Goal: Task Accomplishment & Management: Manage account settings

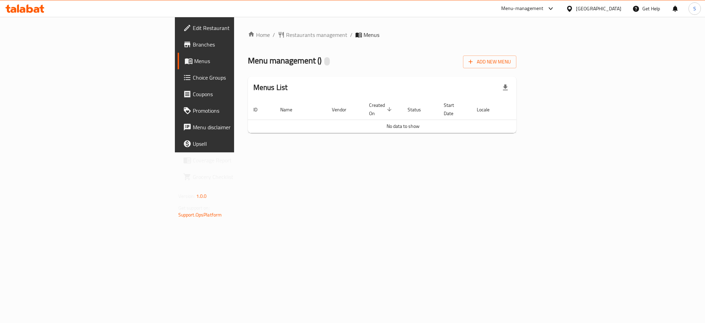
click at [615, 8] on div "Egypt" at bounding box center [598, 9] width 45 height 8
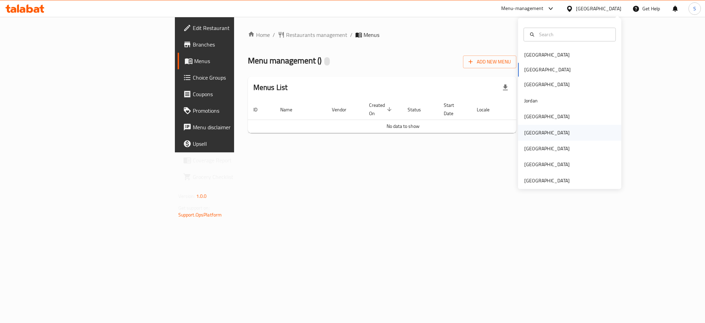
click at [528, 135] on div "[GEOGRAPHIC_DATA]" at bounding box center [547, 133] width 45 height 8
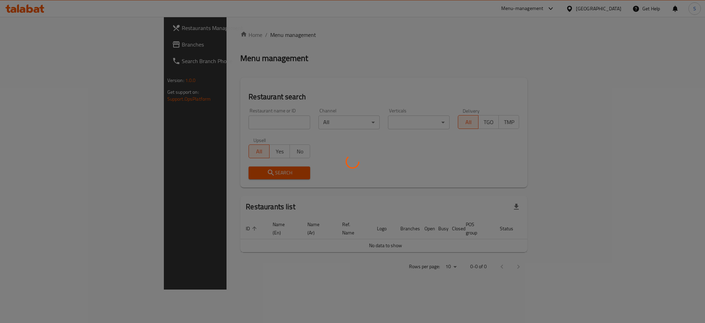
click at [176, 122] on div at bounding box center [352, 161] width 705 height 323
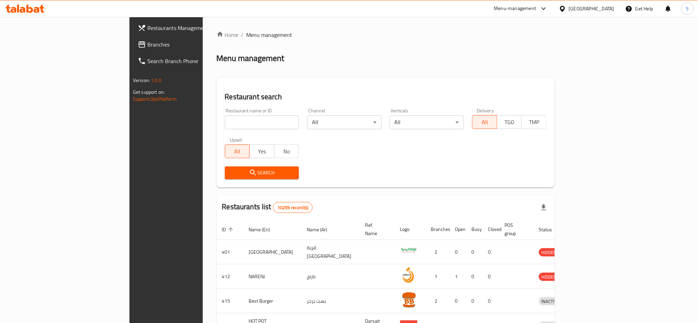
click at [225, 115] on div "Restaurant name or ID Restaurant name or ID" at bounding box center [262, 118] width 74 height 21
click at [225, 123] on input "search" at bounding box center [262, 122] width 74 height 14
paste input "624508"
type input "624508"
click button "Search" at bounding box center [262, 172] width 74 height 13
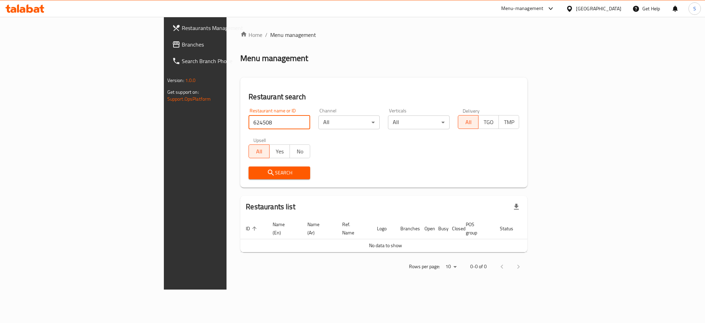
click at [182, 42] on span "Branches" at bounding box center [229, 44] width 94 height 8
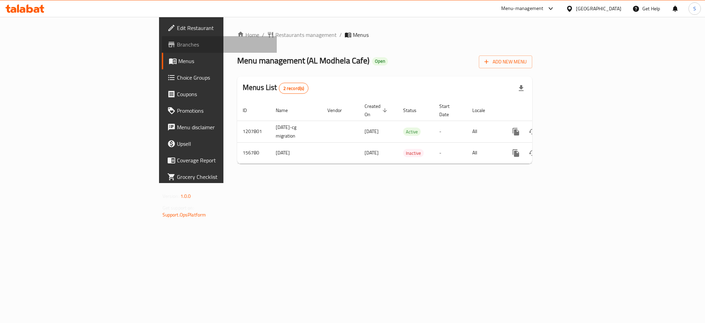
click at [177, 40] on span "Branches" at bounding box center [224, 44] width 94 height 8
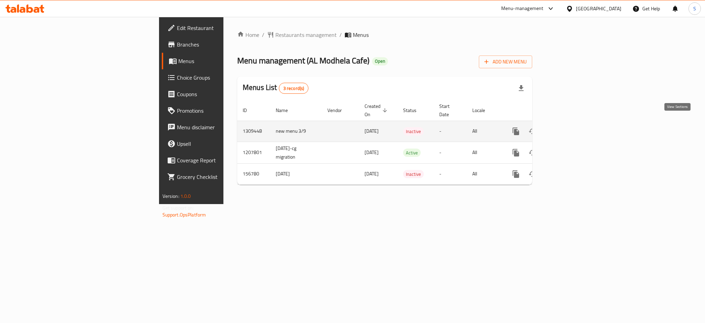
click at [570, 127] on icon "enhanced table" at bounding box center [566, 131] width 8 height 8
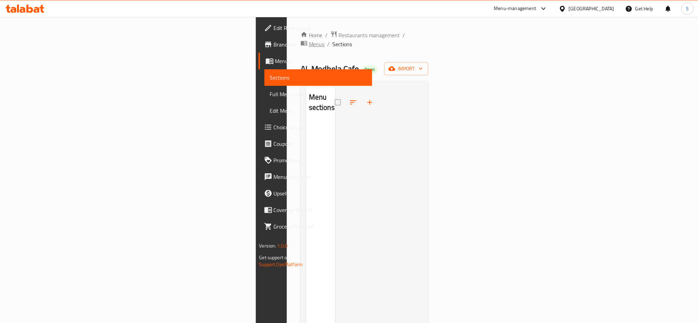
click at [309, 40] on span "Menus" at bounding box center [317, 44] width 16 height 8
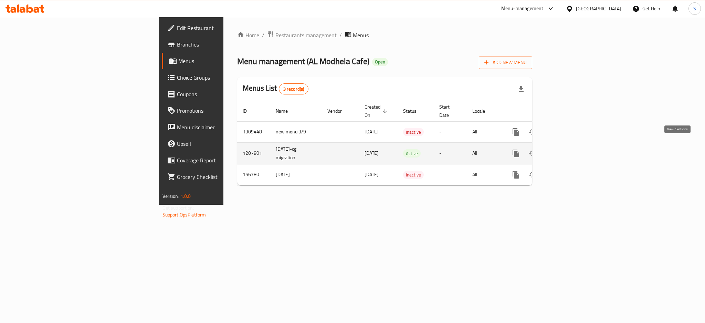
click at [574, 145] on link "enhanced table" at bounding box center [566, 153] width 17 height 17
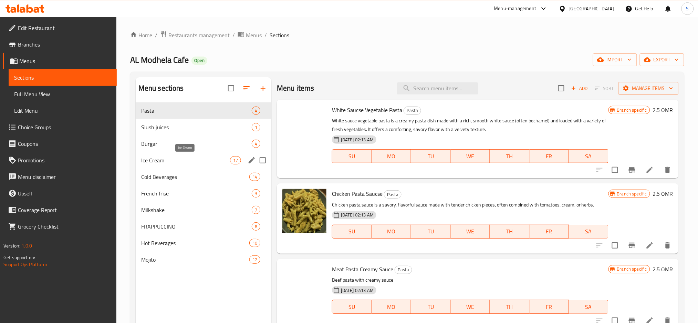
click at [194, 159] on span "Ice Cream" at bounding box center [185, 160] width 89 height 8
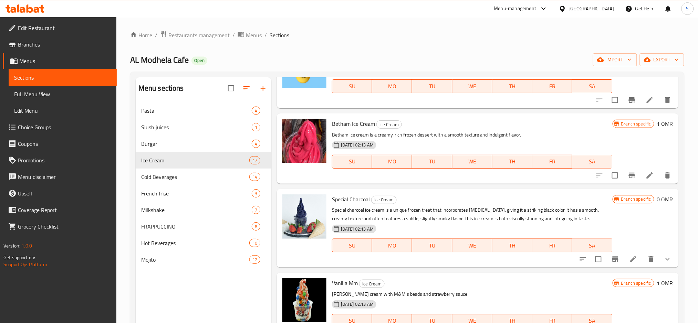
scroll to position [229, 0]
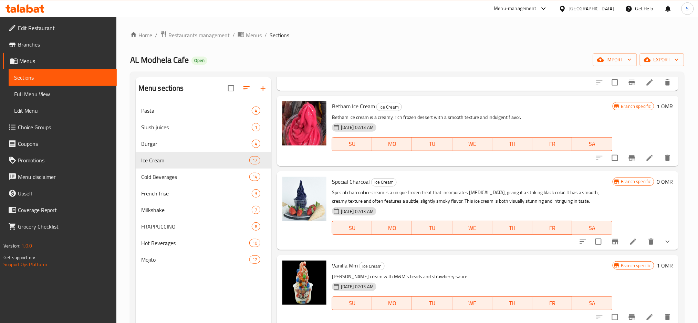
click at [665, 239] on button "show more" at bounding box center [668, 241] width 17 height 17
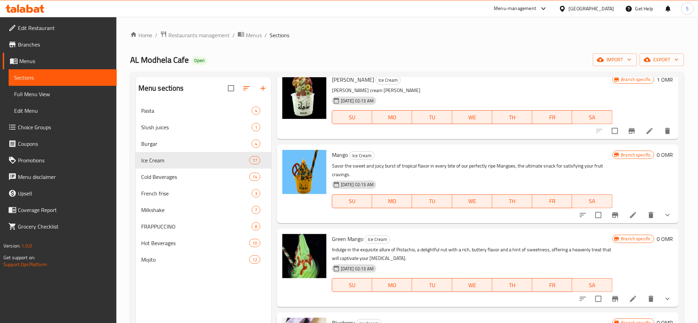
scroll to position [597, 0]
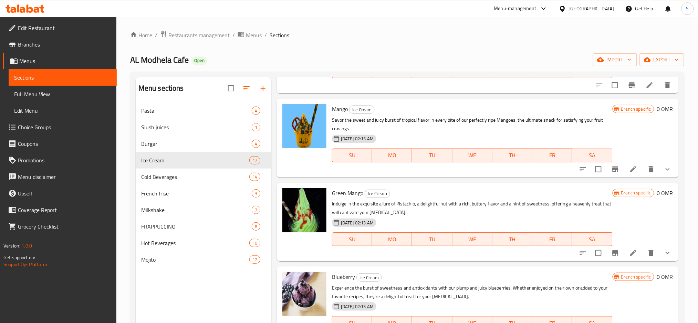
click at [665, 261] on button "show more" at bounding box center [668, 253] width 17 height 17
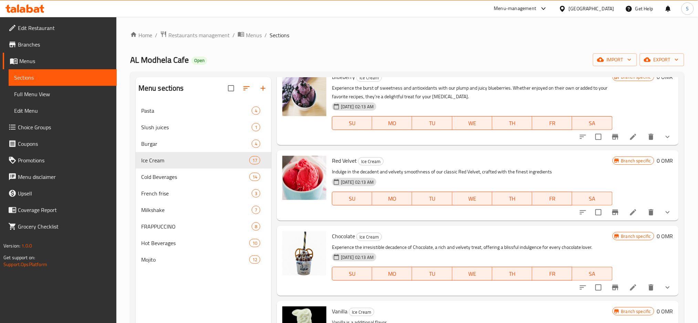
scroll to position [918, 0]
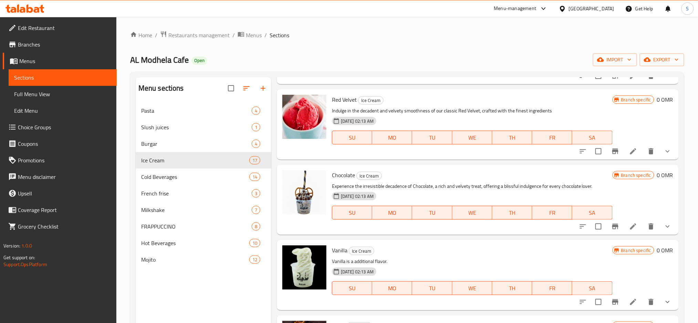
click at [665, 159] on button "show more" at bounding box center [668, 151] width 17 height 17
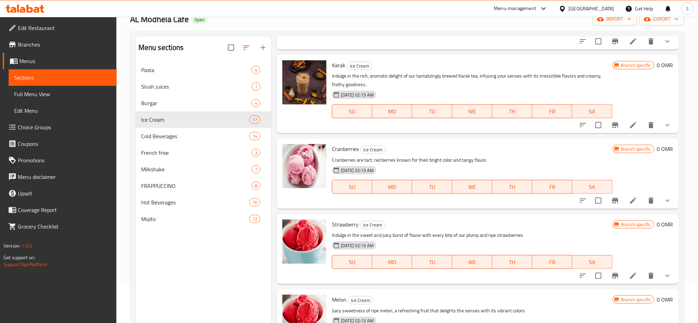
scroll to position [46, 0]
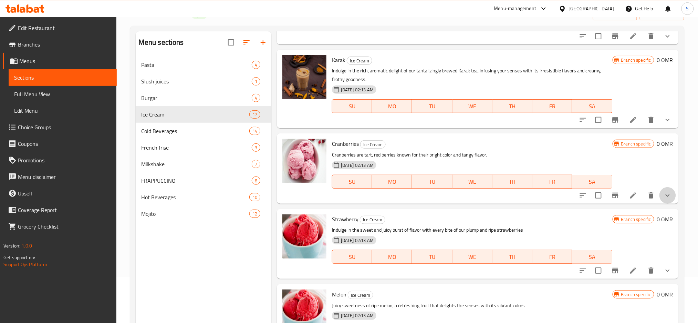
click at [666, 194] on button "show more" at bounding box center [668, 195] width 17 height 17
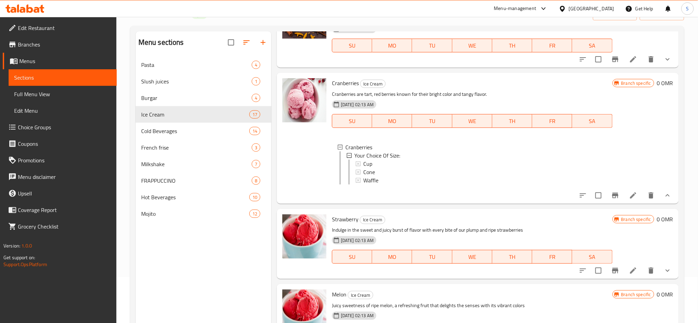
scroll to position [96, 0]
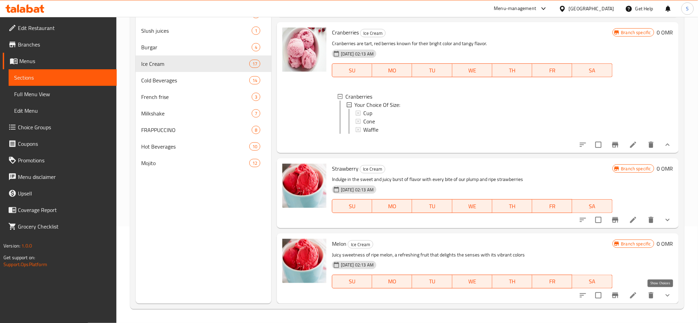
click at [664, 297] on icon "show more" at bounding box center [668, 295] width 8 height 8
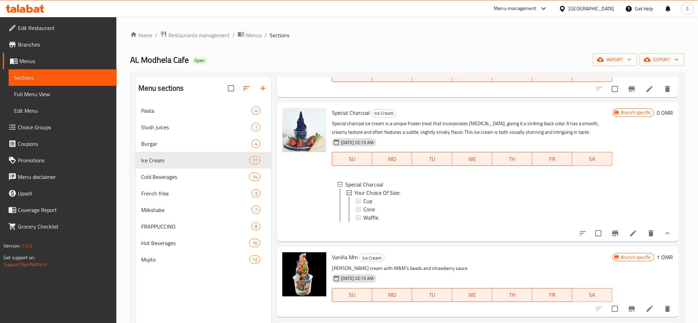
scroll to position [0, 0]
click at [227, 143] on span "Burgar" at bounding box center [186, 143] width 91 height 8
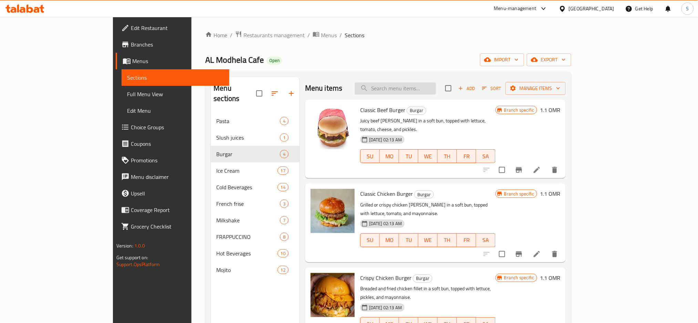
click at [436, 85] on input "search" at bounding box center [395, 88] width 81 height 12
paste input "Dynamite meat"
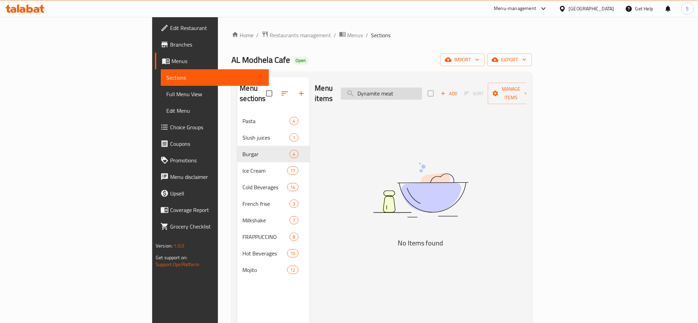
drag, startPoint x: 437, startPoint y: 85, endPoint x: 476, endPoint y: 86, distance: 38.2
click at [422, 87] on input "Dynamite meat" at bounding box center [381, 93] width 81 height 12
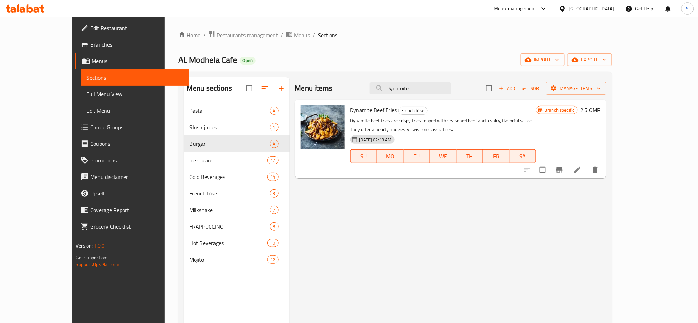
type input "Dynamite"
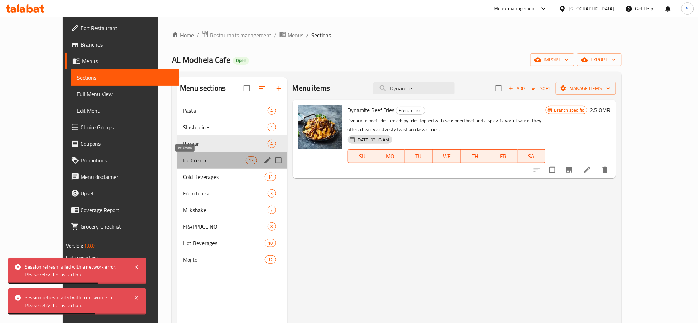
click at [183, 161] on span "Ice Cream" at bounding box center [214, 160] width 63 height 8
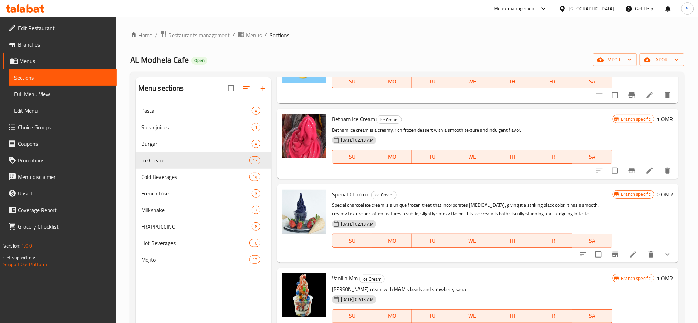
scroll to position [229, 0]
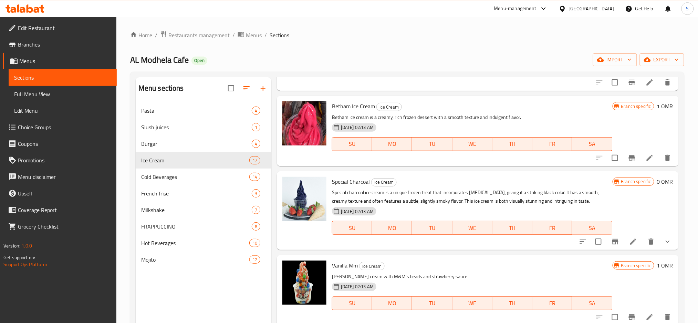
click at [668, 243] on button "show more" at bounding box center [668, 241] width 17 height 17
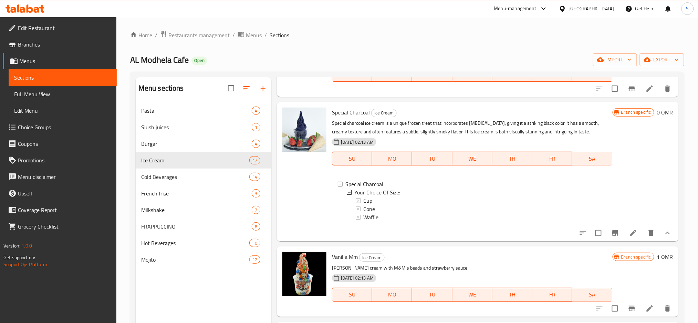
scroll to position [321, 0]
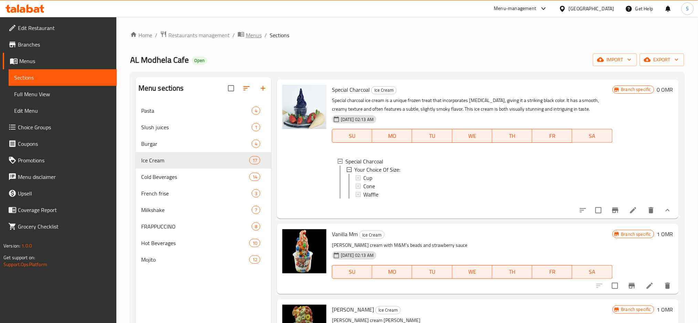
click at [255, 33] on span "Menus" at bounding box center [254, 35] width 16 height 8
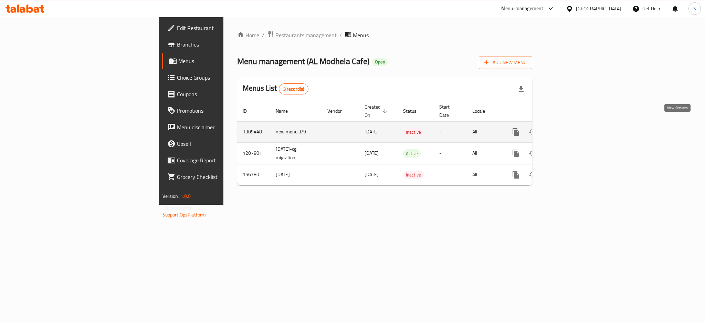
click at [570, 128] on icon "enhanced table" at bounding box center [566, 132] width 8 height 8
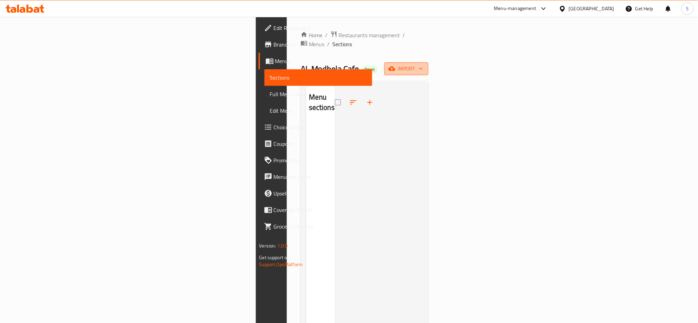
click at [423, 64] on span "import" at bounding box center [406, 68] width 33 height 9
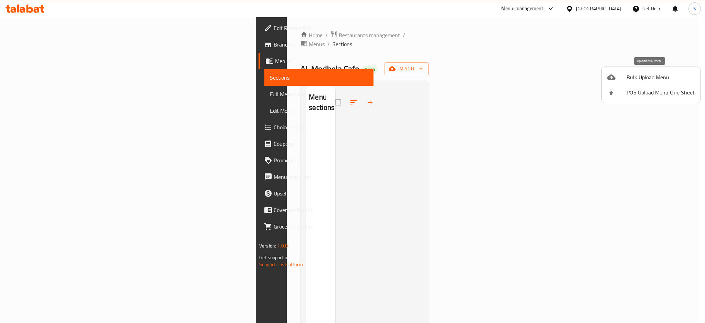
click at [625, 79] on div at bounding box center [617, 77] width 19 height 8
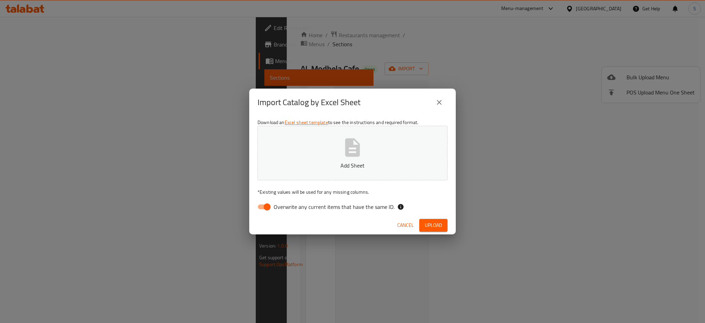
click at [263, 208] on input "Overwrite any current items that have the same ID." at bounding box center [267, 206] width 39 height 13
checkbox input "false"
click at [338, 161] on p "Add Sheet" at bounding box center [352, 165] width 169 height 8
click at [435, 226] on span "Upload" at bounding box center [433, 225] width 17 height 9
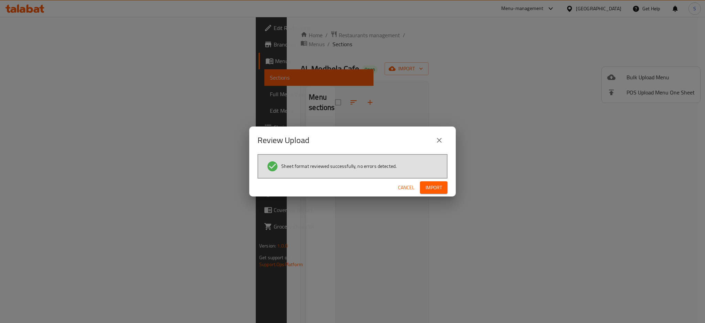
click at [435, 186] on span "Import" at bounding box center [434, 187] width 17 height 9
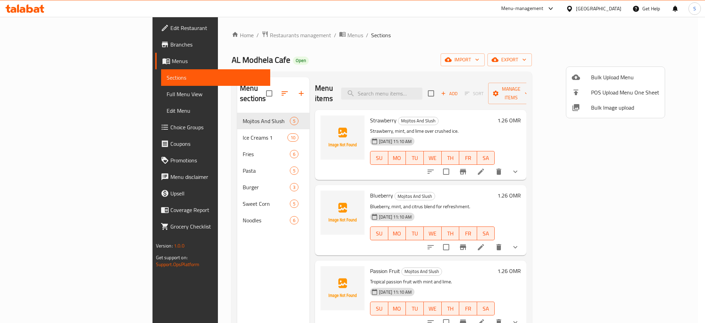
click at [424, 40] on div at bounding box center [352, 161] width 705 height 323
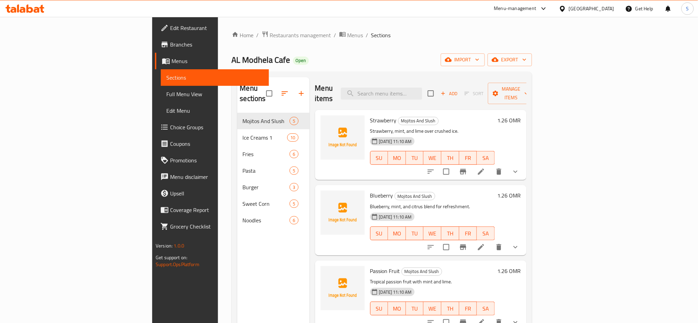
click at [524, 163] on button "show more" at bounding box center [515, 171] width 17 height 17
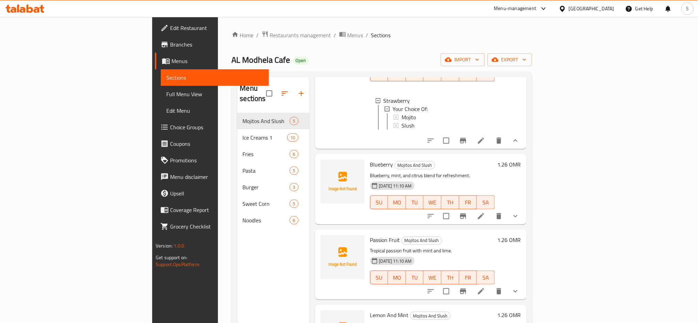
scroll to position [92, 0]
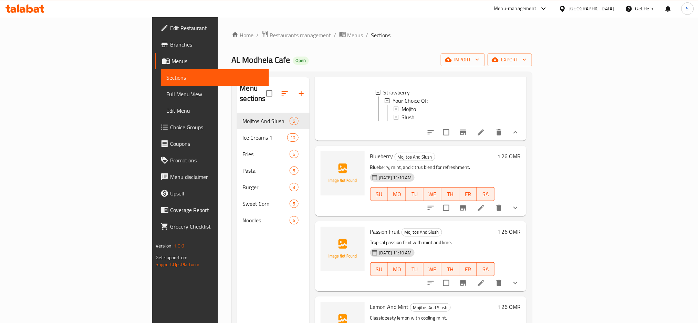
click at [520, 206] on icon "show more" at bounding box center [515, 208] width 8 height 8
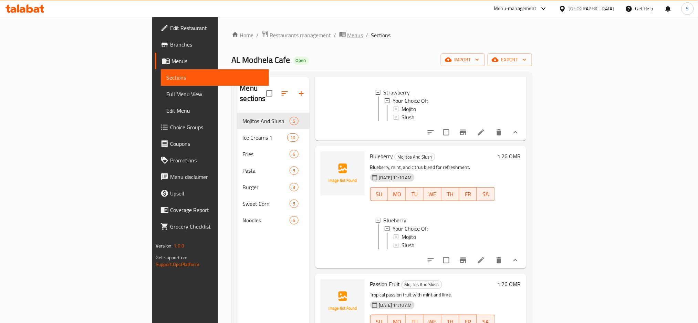
click at [348, 36] on span "Menus" at bounding box center [356, 35] width 16 height 8
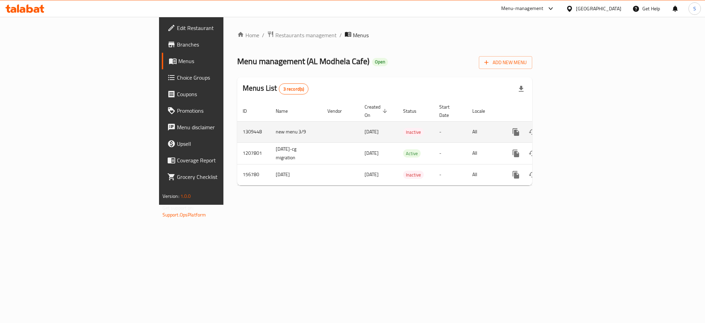
click at [570, 128] on icon "enhanced table" at bounding box center [566, 132] width 8 height 8
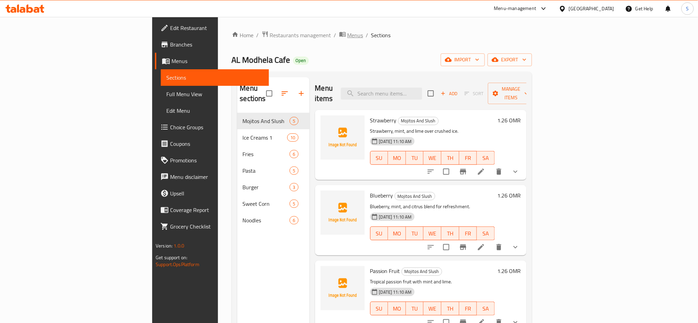
click at [348, 33] on span "Menus" at bounding box center [356, 35] width 16 height 8
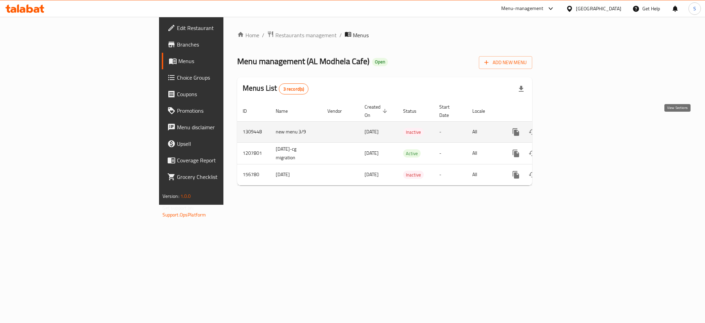
click at [574, 124] on link "enhanced table" at bounding box center [566, 132] width 17 height 17
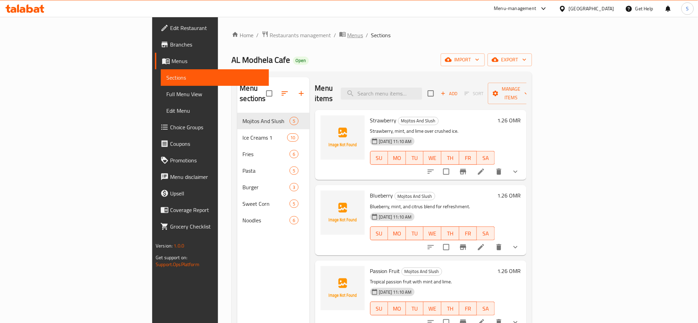
click at [348, 38] on span "Menus" at bounding box center [356, 35] width 16 height 8
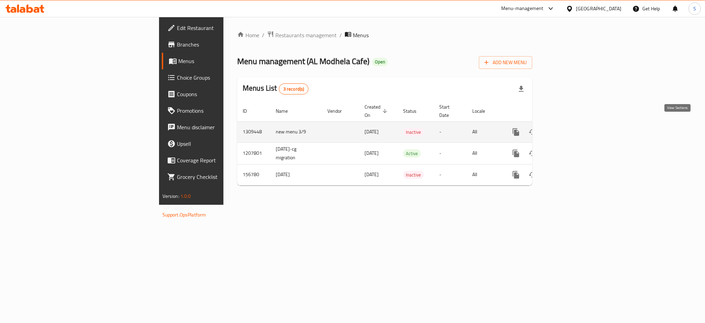
click at [570, 128] on icon "enhanced table" at bounding box center [566, 132] width 8 height 8
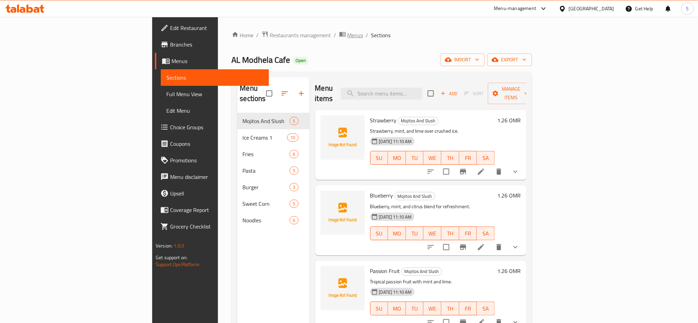
click at [348, 37] on span "Menus" at bounding box center [356, 35] width 16 height 8
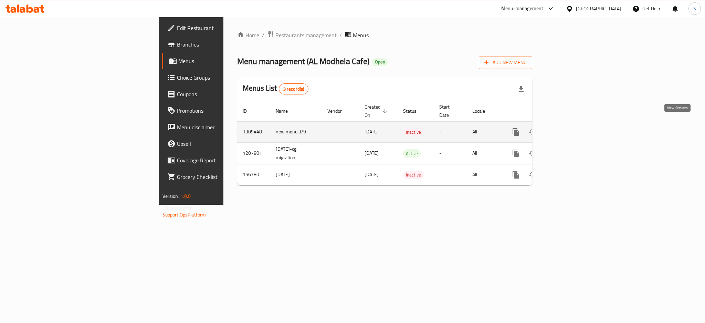
click at [569, 129] on icon "enhanced table" at bounding box center [566, 132] width 6 height 6
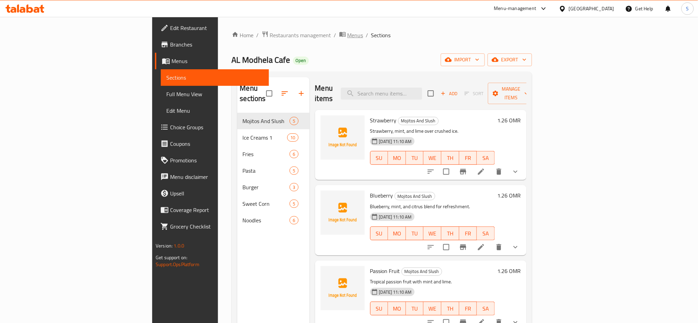
click at [348, 32] on span "Menus" at bounding box center [356, 35] width 16 height 8
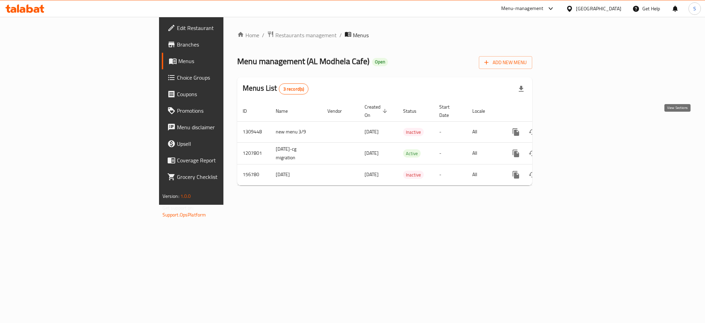
drag, startPoint x: 677, startPoint y: 127, endPoint x: 334, endPoint y: 4, distance: 364.4
click at [570, 128] on icon "enhanced table" at bounding box center [566, 132] width 8 height 8
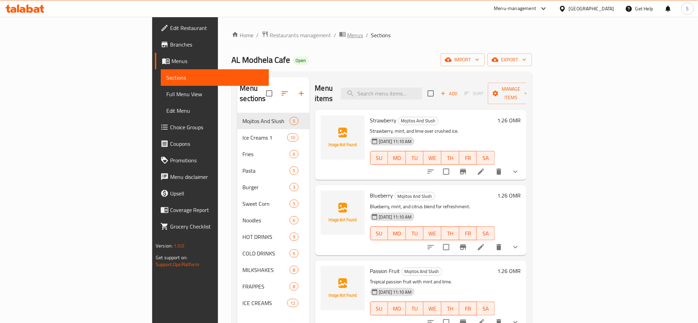
click at [348, 33] on span "Menus" at bounding box center [356, 35] width 16 height 8
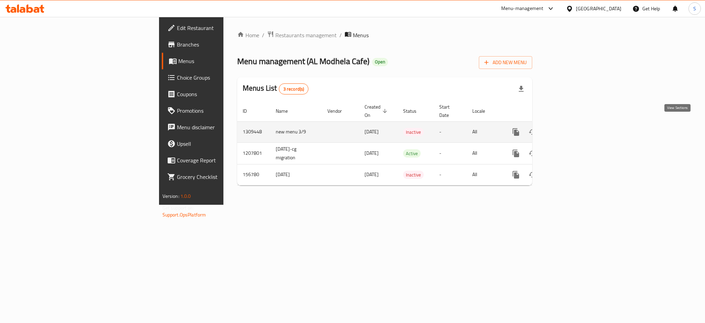
click at [570, 128] on icon "enhanced table" at bounding box center [566, 132] width 8 height 8
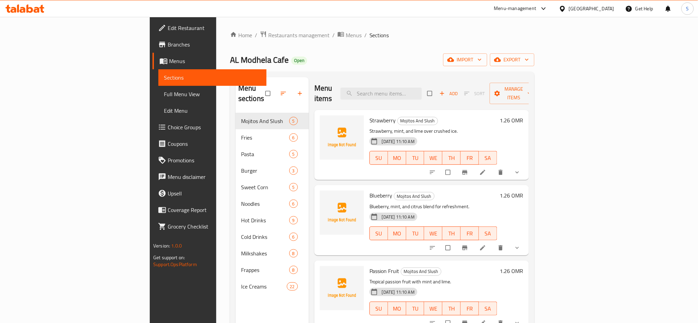
click at [388, 39] on ol "Home / Restaurants management / Menus / Sections" at bounding box center [382, 35] width 304 height 9
click at [280, 90] on icon "button" at bounding box center [283, 93] width 7 height 7
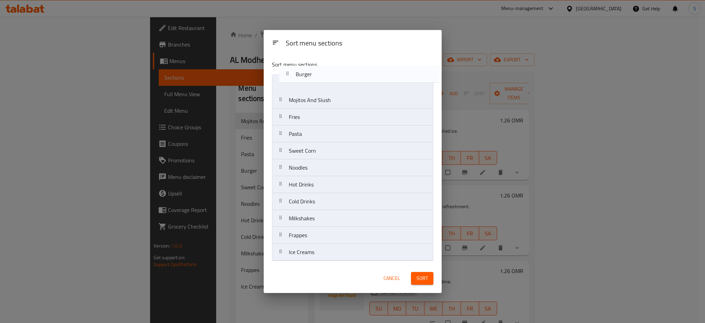
drag, startPoint x: 309, startPoint y: 137, endPoint x: 317, endPoint y: 87, distance: 50.6
click at [316, 75] on nav "Mojitos And Slush Fries Pasta Burger Sweet Corn Noodles Hot Drinks Cold Drinks …" at bounding box center [353, 167] width 162 height 186
drag, startPoint x: 303, startPoint y: 135, endPoint x: 312, endPoint y: 93, distance: 43.4
click at [312, 93] on nav "Burger Mojitos And Slush Fries Pasta Sweet Corn Noodles Hot Drinks Cold Drinks …" at bounding box center [353, 167] width 162 height 186
drag, startPoint x: 325, startPoint y: 118, endPoint x: 325, endPoint y: 255, distance: 136.4
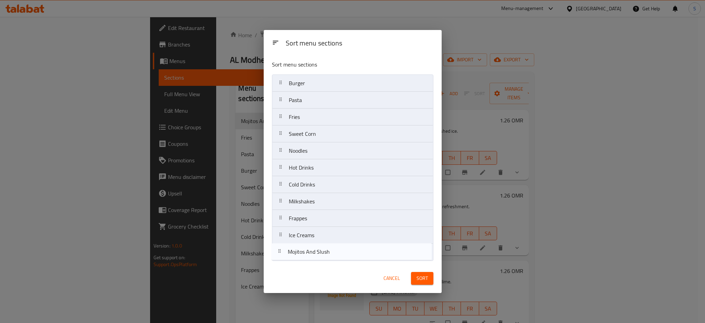
click at [325, 255] on nav "Burger Pasta Mojitos And Slush Fries Sweet Corn Noodles Hot Drinks Cold Drinks …" at bounding box center [353, 167] width 162 height 186
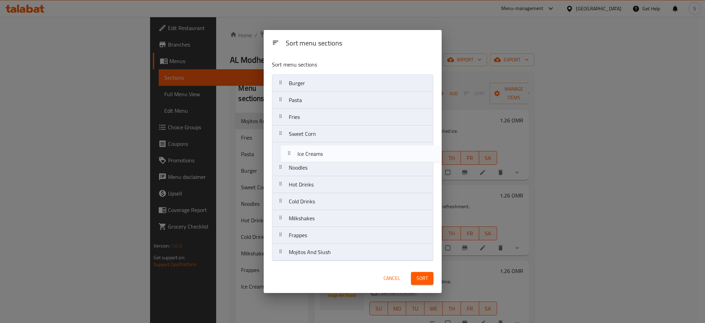
drag, startPoint x: 316, startPoint y: 236, endPoint x: 326, endPoint y: 146, distance: 91.2
click at [326, 146] on nav "Burger Pasta Fries Sweet Corn Noodles Hot Drinks Cold Drinks Milkshakes Frappes…" at bounding box center [353, 167] width 162 height 186
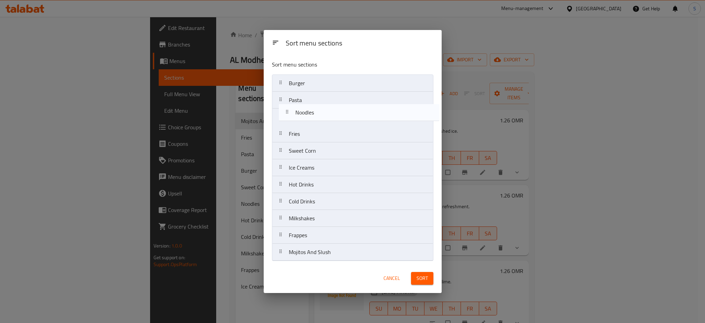
drag, startPoint x: 303, startPoint y: 170, endPoint x: 310, endPoint y: 113, distance: 57.6
click at [310, 113] on nav "Burger Pasta Fries Sweet Corn Ice Creams Noodles Hot Drinks Cold Drinks Milksha…" at bounding box center [353, 167] width 162 height 186
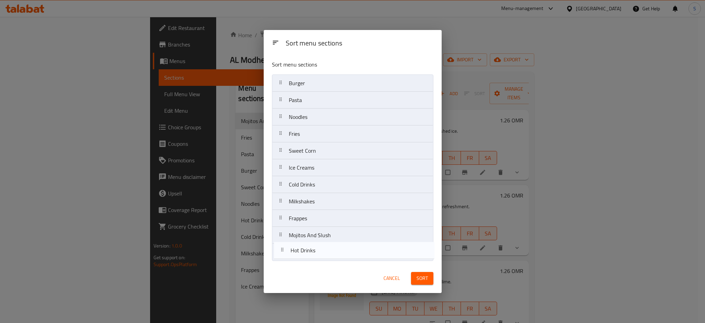
drag, startPoint x: 312, startPoint y: 184, endPoint x: 314, endPoint y: 252, distance: 67.5
click at [314, 252] on nav "Burger Pasta Noodles Fries Sweet Corn Ice Creams Hot Drinks Cold Drinks Milksha…" at bounding box center [353, 167] width 162 height 186
drag, startPoint x: 309, startPoint y: 203, endPoint x: 311, endPoint y: 187, distance: 16.3
click at [311, 187] on nav "Burger Pasta Noodles Fries Sweet Corn Ice Creams Cold Drinks Milkshakes Frappes…" at bounding box center [353, 167] width 162 height 186
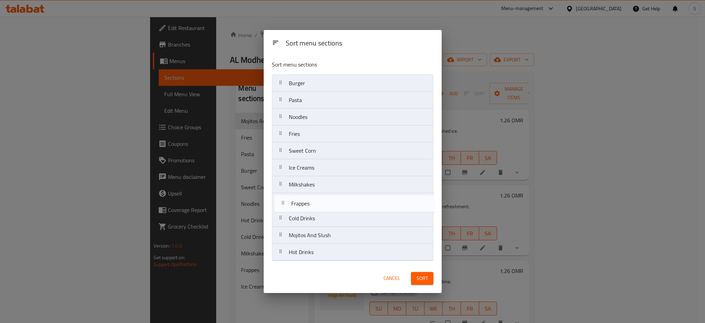
drag, startPoint x: 307, startPoint y: 220, endPoint x: 310, endPoint y: 202, distance: 18.9
click at [310, 202] on nav "Burger Pasta Noodles Fries Sweet Corn Ice Creams Milkshakes Cold Drinks Frappes…" at bounding box center [353, 167] width 162 height 186
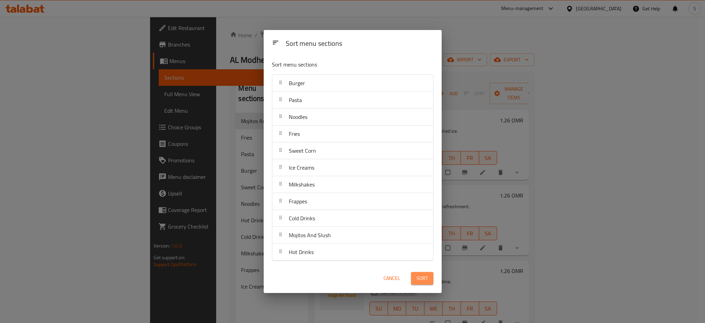
click at [421, 281] on span "Sort" at bounding box center [422, 278] width 11 height 9
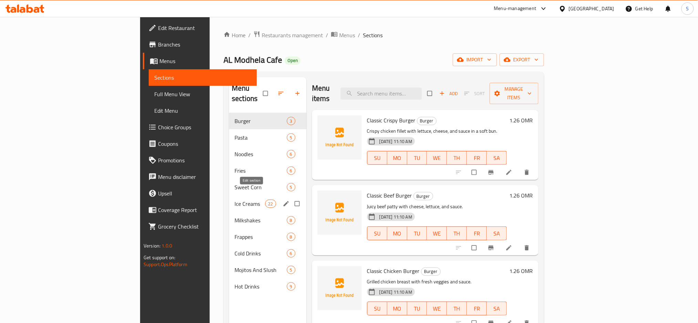
click at [283, 200] on icon "edit" at bounding box center [286, 203] width 7 height 7
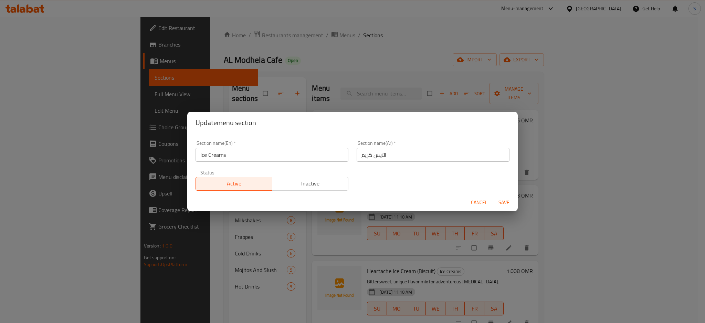
click at [247, 154] on input "Ice Creams" at bounding box center [272, 155] width 153 height 14
type input "Ice Cream"
click at [504, 201] on span "Save" at bounding box center [504, 202] width 17 height 9
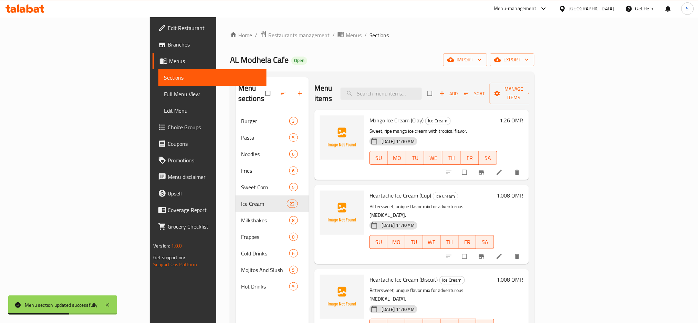
click at [164, 94] on span "Full Menu View" at bounding box center [212, 94] width 97 height 8
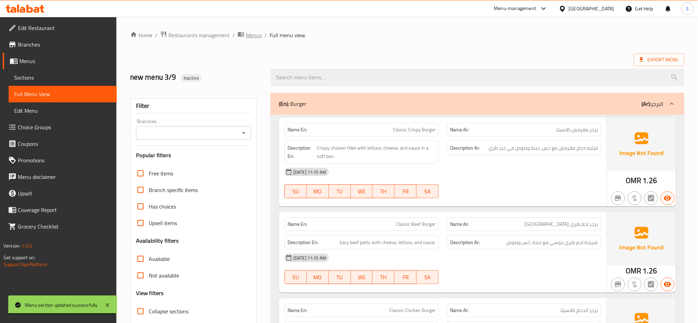
click at [254, 34] on span "Menus" at bounding box center [254, 35] width 16 height 8
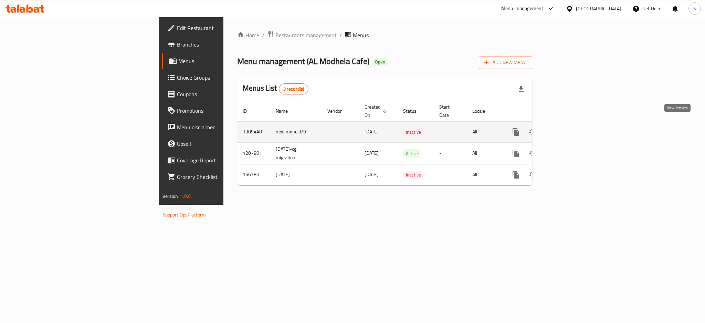
click at [570, 128] on icon "enhanced table" at bounding box center [566, 132] width 8 height 8
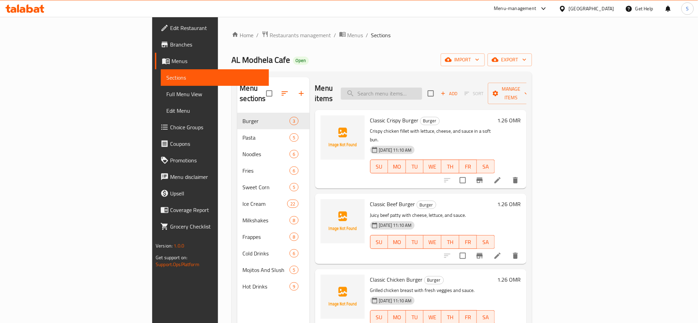
click at [422, 87] on input "search" at bounding box center [381, 93] width 81 height 12
paste input "Fries With Sauc"
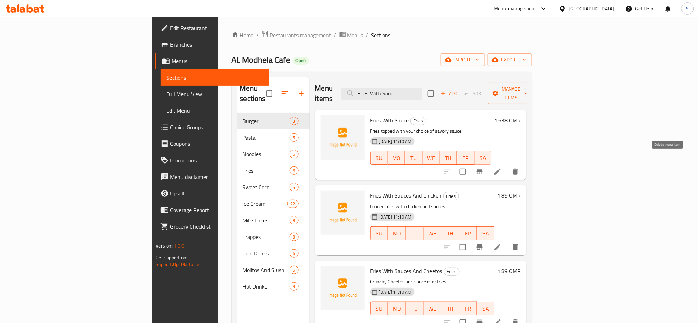
type input "Fries With Sauc"
click at [518, 168] on icon "delete" at bounding box center [515, 171] width 5 height 6
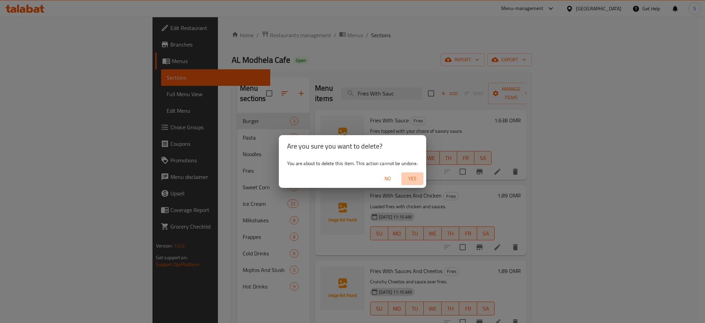
click at [416, 179] on span "Yes" at bounding box center [412, 178] width 17 height 9
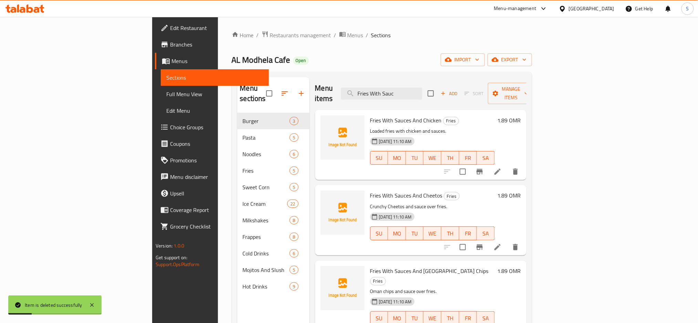
click at [166, 91] on span "Full Menu View" at bounding box center [214, 94] width 97 height 8
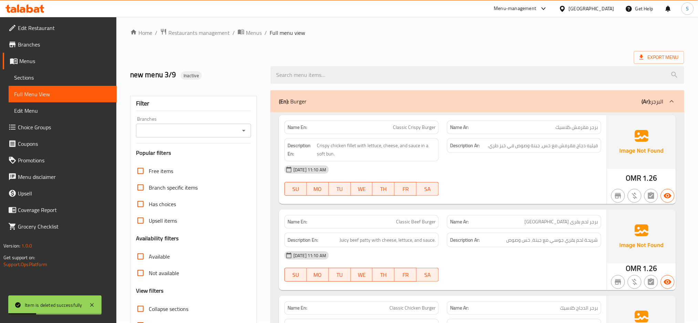
scroll to position [92, 0]
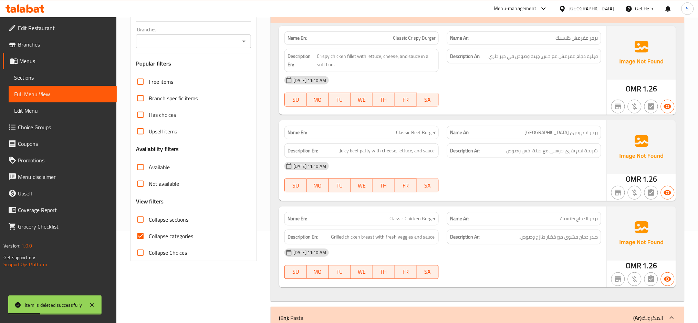
click at [142, 236] on input "Collapse categories" at bounding box center [140, 236] width 17 height 17
checkbox input "false"
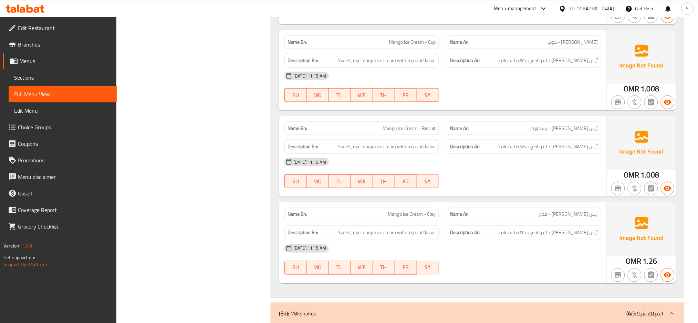
scroll to position [4225, 0]
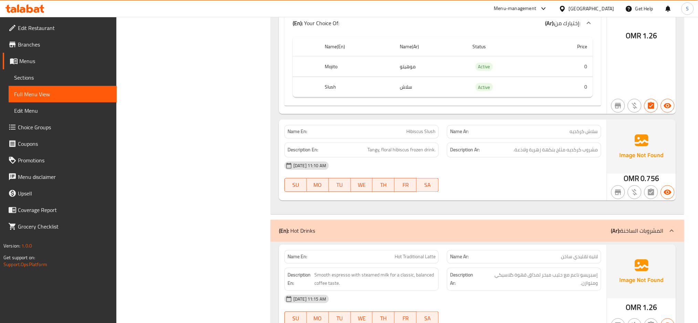
scroll to position [5189, 0]
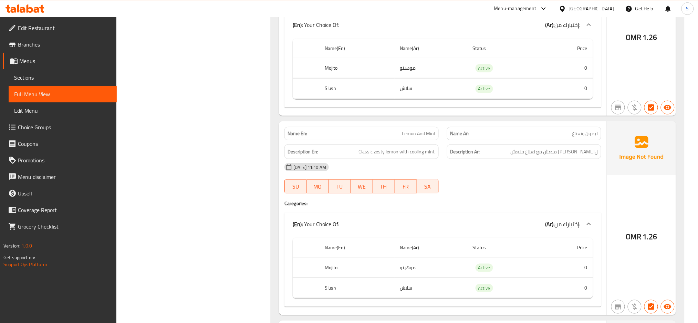
scroll to position [4813, 0]
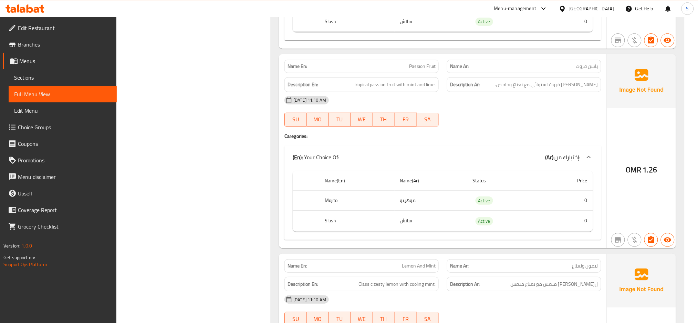
click at [34, 60] on span "Menus" at bounding box center [65, 61] width 92 height 8
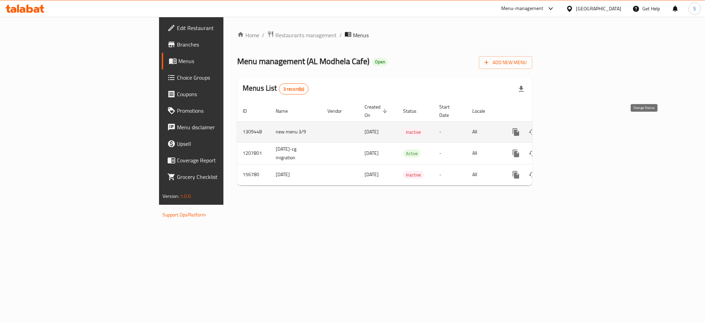
click at [537, 128] on icon "enhanced table" at bounding box center [533, 132] width 8 height 8
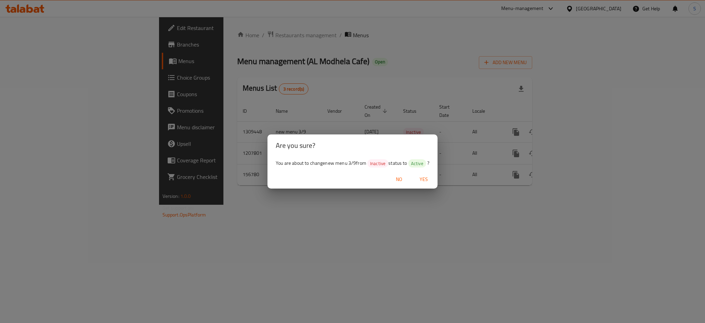
click at [424, 181] on span "Yes" at bounding box center [424, 179] width 17 height 9
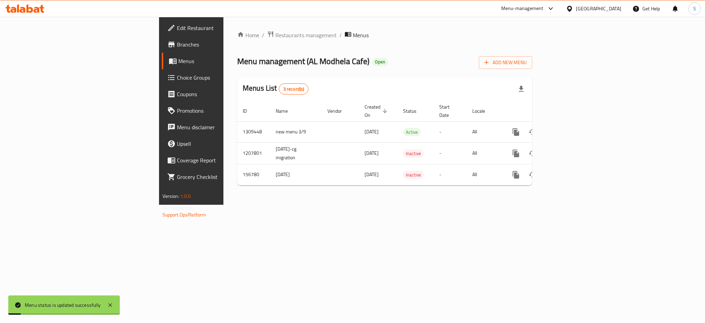
click at [386, 205] on div "Home / Restaurants management / Menus Menu management ( AL Modhela Cafe ) Open …" at bounding box center [385, 111] width 323 height 188
click at [113, 303] on icon at bounding box center [110, 305] width 8 height 8
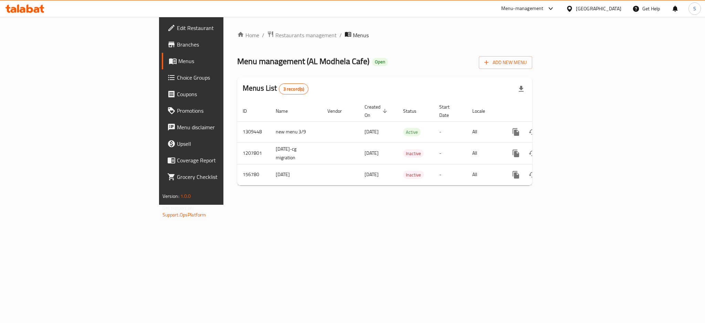
click at [231, 205] on div "Home / Restaurants management / Menus Menu management ( AL Modhela Cafe ) Open …" at bounding box center [385, 111] width 323 height 188
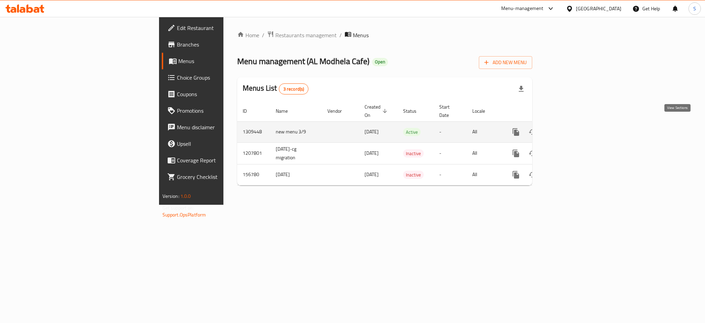
click at [574, 125] on link "enhanced table" at bounding box center [566, 132] width 17 height 17
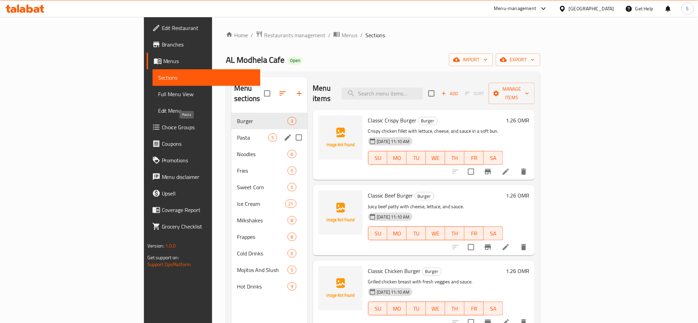
click at [237, 133] on span "Pasta" at bounding box center [252, 137] width 31 height 8
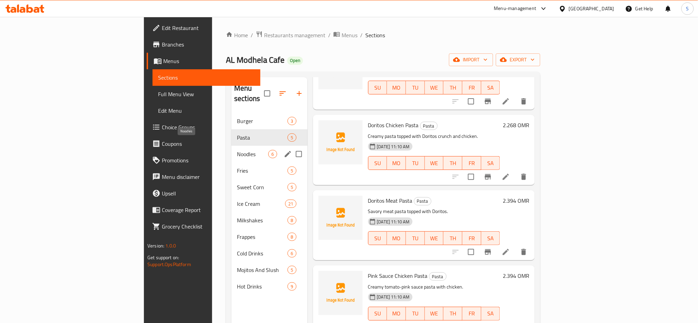
click at [237, 150] on span "Noodles" at bounding box center [252, 154] width 31 height 8
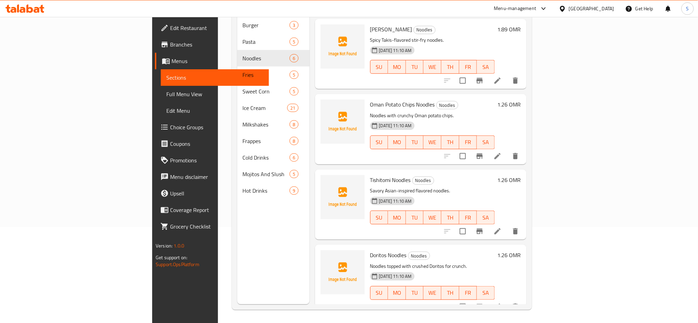
scroll to position [96, 0]
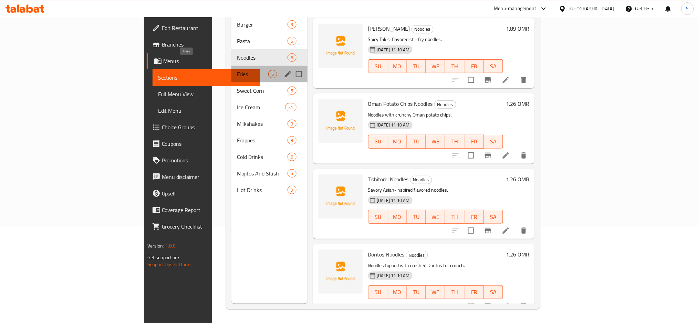
click at [237, 70] on span "Fries" at bounding box center [252, 74] width 31 height 8
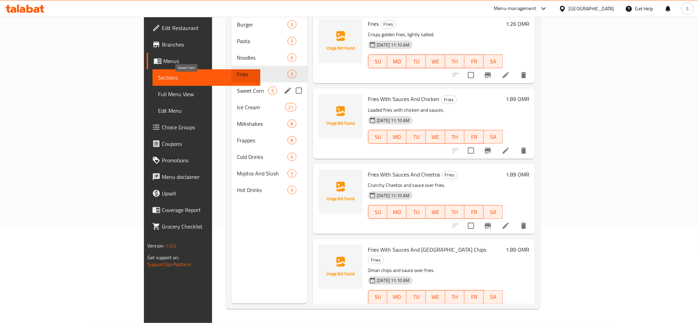
click at [237, 86] on span "Sweet Corn" at bounding box center [252, 90] width 31 height 8
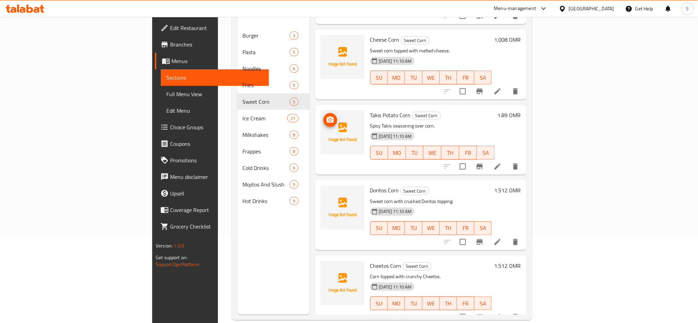
scroll to position [96, 0]
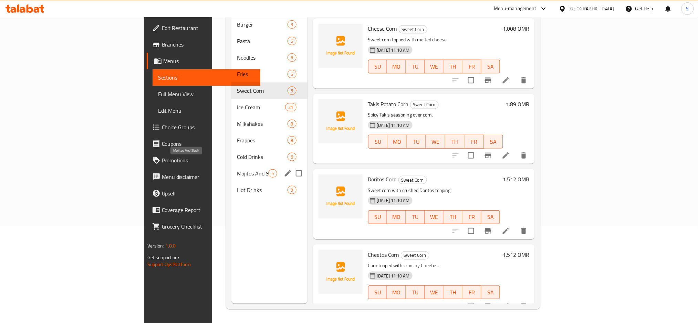
click at [237, 169] on span "Mojitos And Slush" at bounding box center [252, 173] width 31 height 8
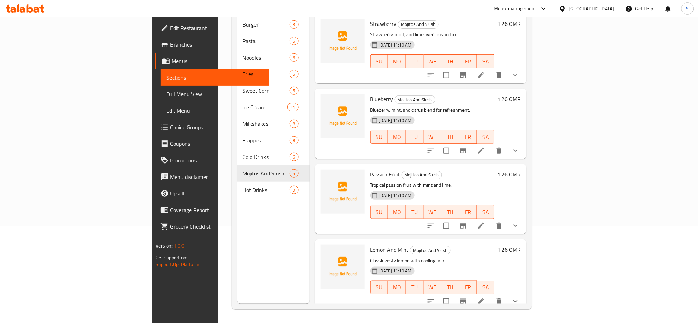
scroll to position [70, 0]
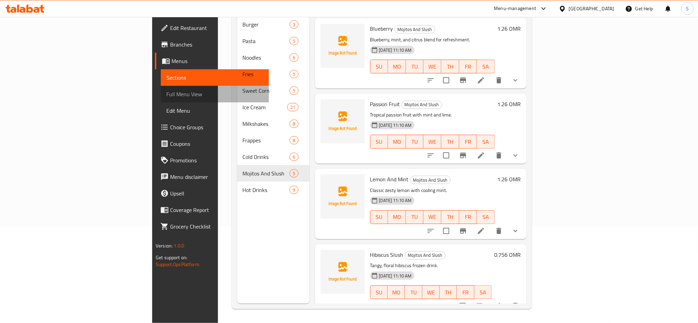
click at [166, 91] on span "Full Menu View" at bounding box center [214, 94] width 97 height 8
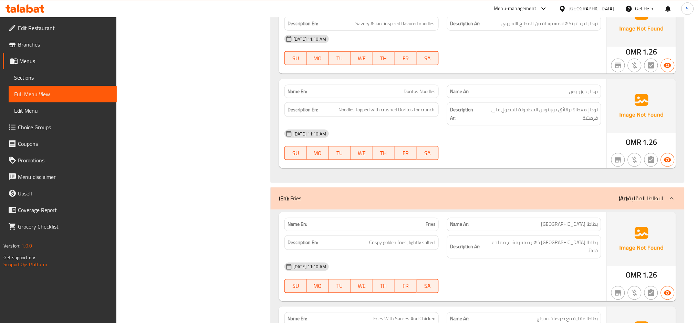
scroll to position [969, 0]
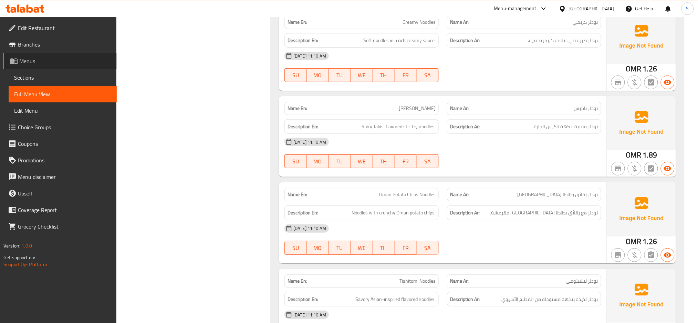
click at [35, 60] on span "Menus" at bounding box center [65, 61] width 92 height 8
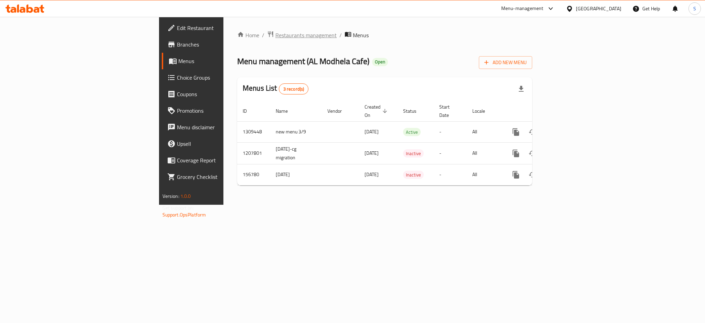
click at [276, 31] on span "Restaurants management" at bounding box center [306, 35] width 61 height 8
drag, startPoint x: 204, startPoint y: 59, endPoint x: 260, endPoint y: 59, distance: 56.5
click at [260, 59] on span "Menu management ( AL Modhela Cafe )" at bounding box center [303, 60] width 132 height 15
copy span "AL Modhela Cafe"
click at [349, 27] on div "Home / Restaurants management / Menus Menu management ( AL Modhela Cafe ) Open …" at bounding box center [385, 111] width 323 height 188
